Goal: Information Seeking & Learning: Learn about a topic

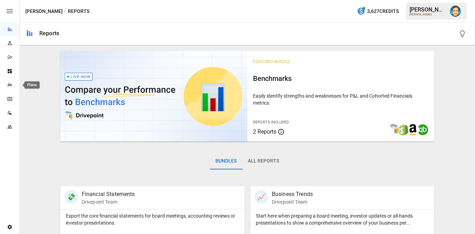
click at [9, 85] on icon "Plans" at bounding box center [9, 84] width 5 height 3
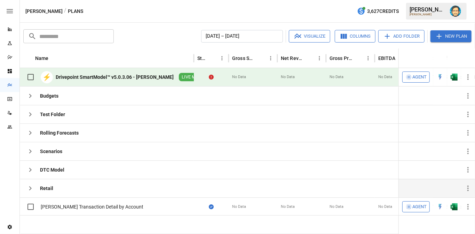
click at [31, 185] on icon "button" at bounding box center [30, 188] width 8 height 8
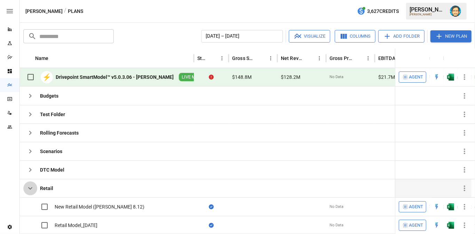
click at [31, 185] on icon "button" at bounding box center [30, 188] width 8 height 8
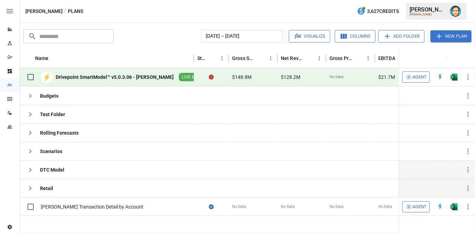
click at [29, 171] on icon "button" at bounding box center [30, 169] width 8 height 8
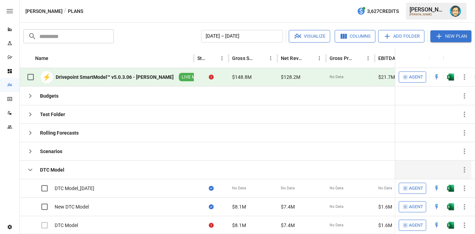
click at [29, 166] on icon "button" at bounding box center [30, 169] width 8 height 8
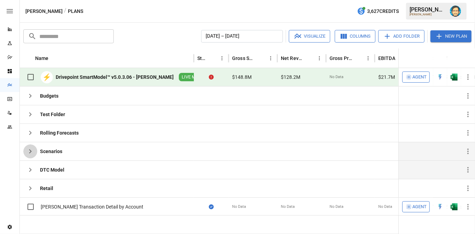
click at [29, 149] on icon "button" at bounding box center [30, 151] width 8 height 8
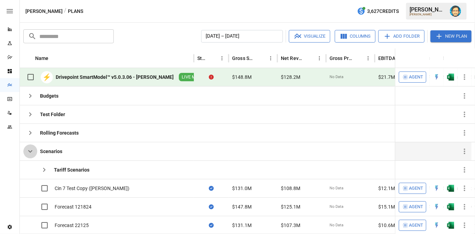
click at [29, 149] on icon "button" at bounding box center [30, 151] width 8 height 8
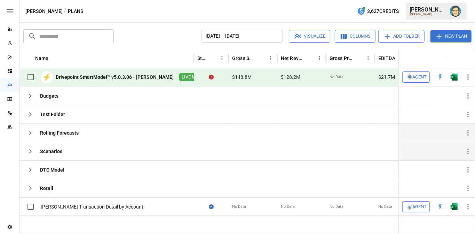
click at [27, 131] on icon "button" at bounding box center [30, 132] width 8 height 8
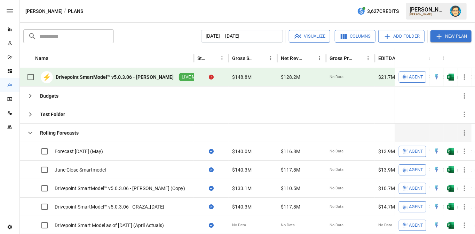
click at [27, 131] on icon "button" at bounding box center [30, 132] width 8 height 8
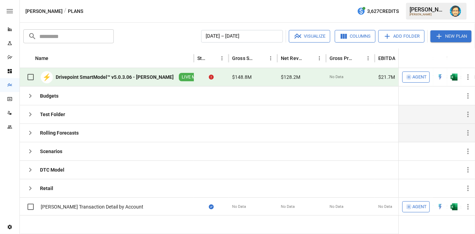
click at [29, 113] on icon "button" at bounding box center [30, 114] width 8 height 8
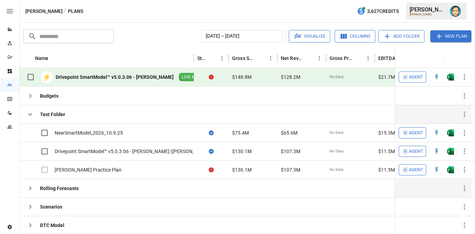
click at [29, 113] on icon "button" at bounding box center [30, 114] width 8 height 8
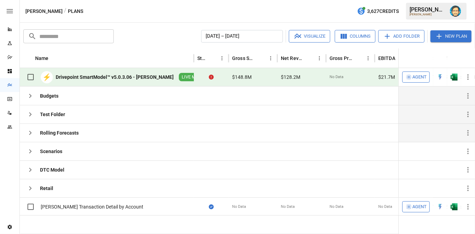
click at [31, 96] on icon "button" at bounding box center [30, 96] width 2 height 4
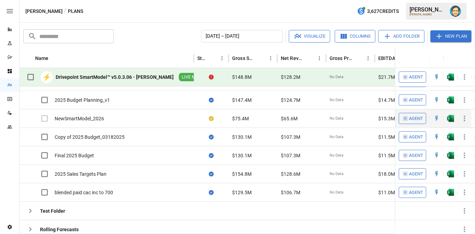
scroll to position [30, 0]
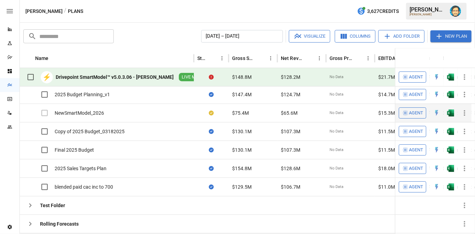
click at [463, 112] on icon "button" at bounding box center [464, 113] width 8 height 8
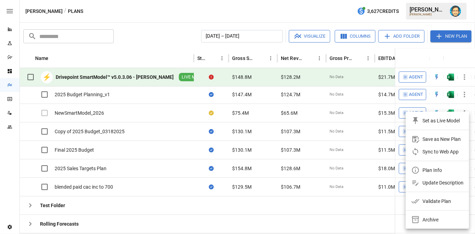
click at [420, 169] on div "Plan Info" at bounding box center [426, 170] width 31 height 8
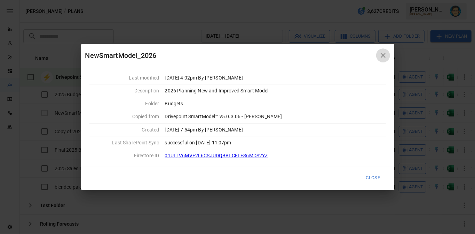
click at [384, 55] on icon "button" at bounding box center [383, 55] width 5 height 5
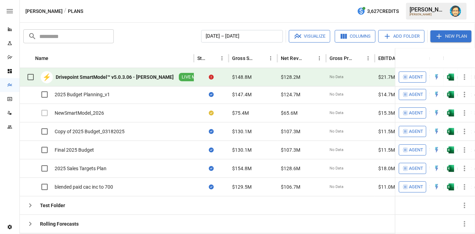
click at [172, 11] on div "[PERSON_NAME] / Plans 3,627 Credits [PERSON_NAME][GEOGRAPHIC_DATA]" at bounding box center [247, 11] width 455 height 22
